Goal: Task Accomplishment & Management: Manage account settings

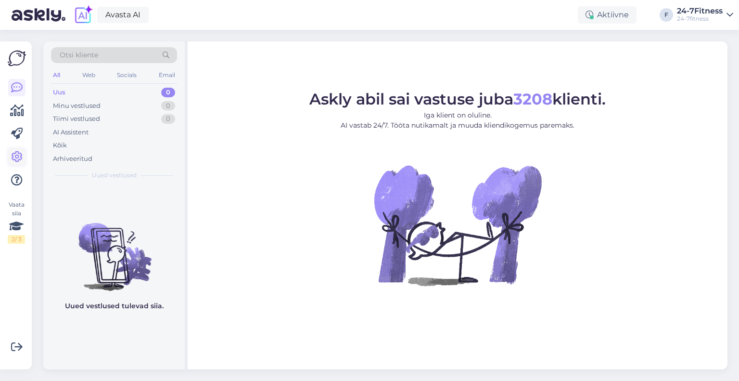
click at [23, 163] on link at bounding box center [16, 156] width 17 height 17
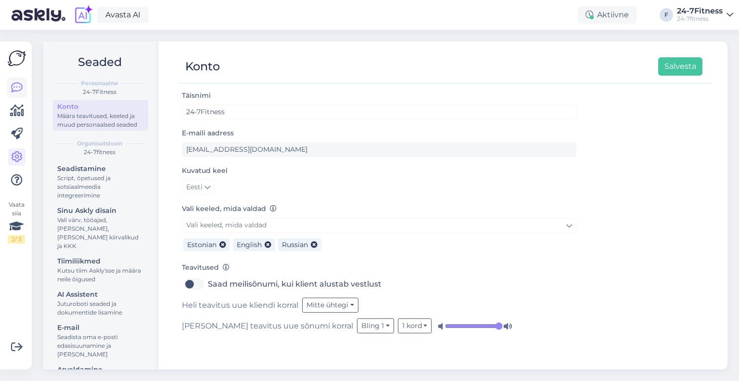
click at [14, 91] on icon at bounding box center [17, 88] width 12 height 12
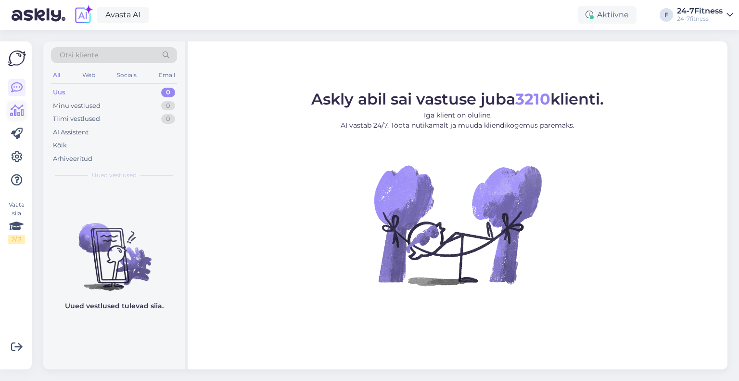
click at [21, 116] on icon at bounding box center [17, 111] width 14 height 12
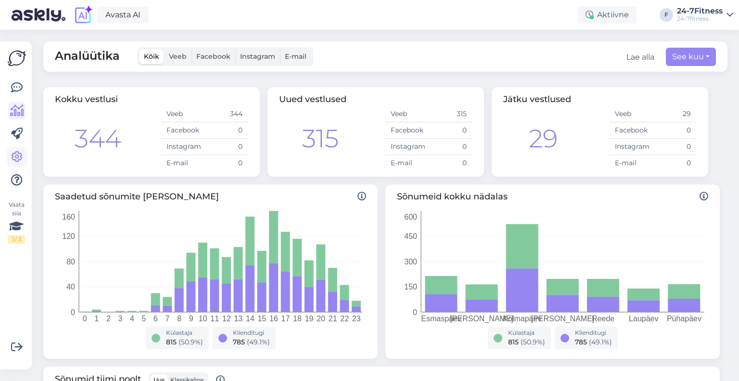
click at [17, 156] on icon at bounding box center [17, 157] width 12 height 12
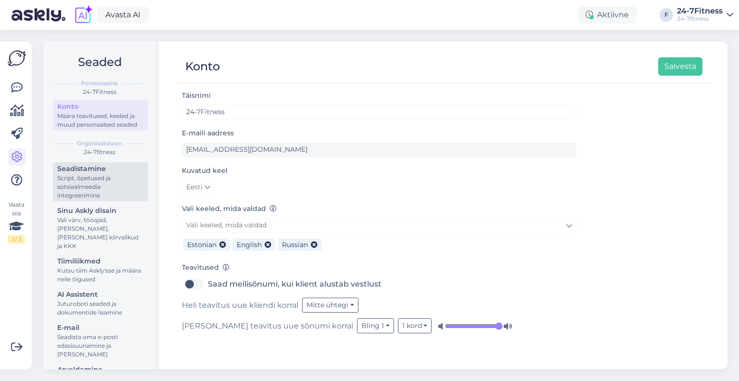
click at [107, 200] on div "Script, õpetused ja sotsiaalmeedia integreerimine" at bounding box center [100, 187] width 87 height 26
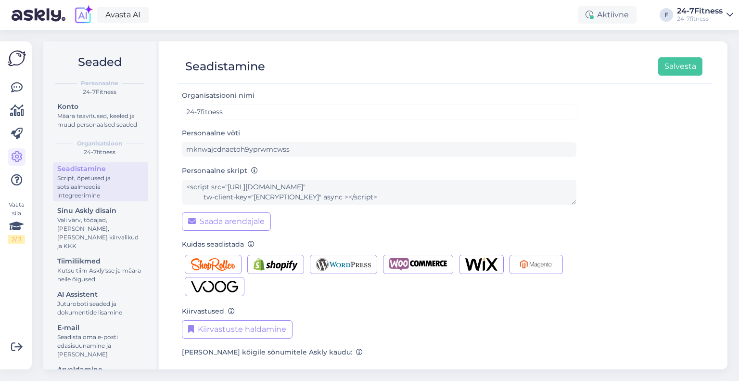
click at [16, 59] on img at bounding box center [17, 58] width 18 height 18
click at [35, 17] on img at bounding box center [39, 15] width 54 height 30
